Goal: Check status: Check status

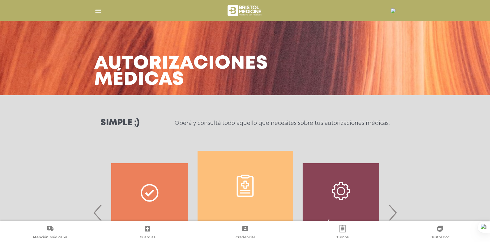
scroll to position [275, 0]
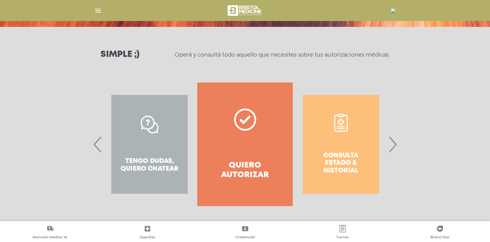
scroll to position [68, 0]
click at [393, 149] on span "›" at bounding box center [393, 144] width 12 height 33
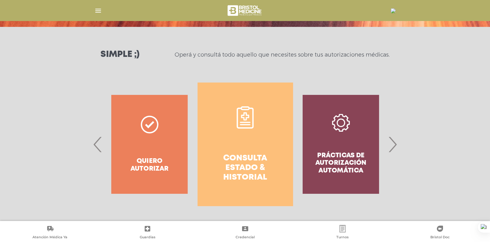
click at [265, 146] on link "Consulta estado & historial" at bounding box center [246, 145] width 96 height 124
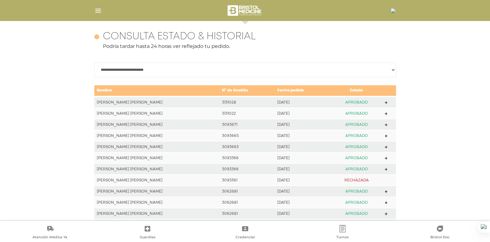
scroll to position [275, 0]
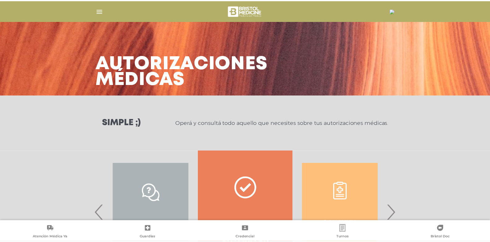
scroll to position [68, 0]
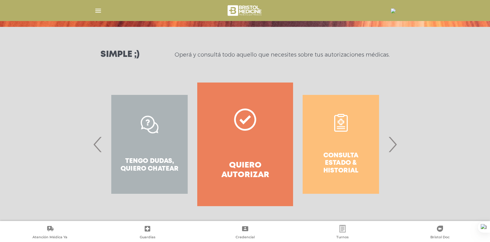
click at [396, 148] on span "›" at bounding box center [393, 144] width 12 height 33
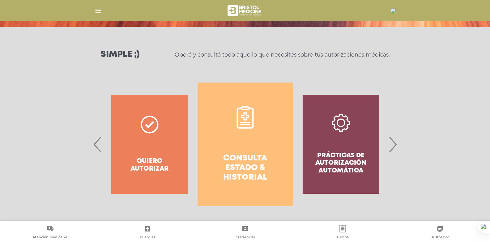
click at [232, 148] on link "Consulta estado & historial" at bounding box center [246, 145] width 96 height 124
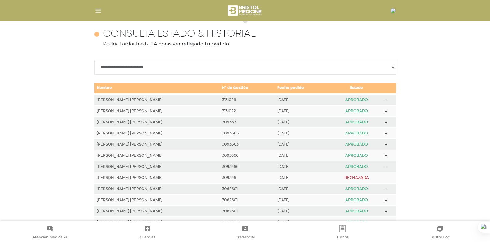
scroll to position [275, 0]
